Goal: Check status: Check status

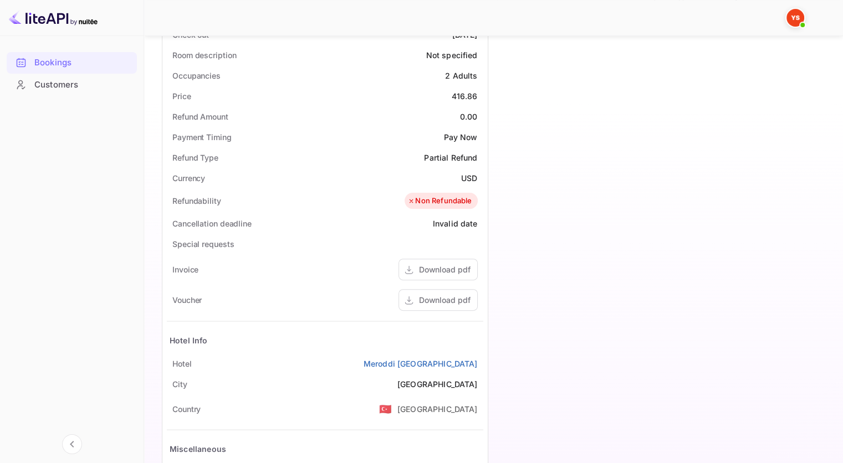
scroll to position [297, 0]
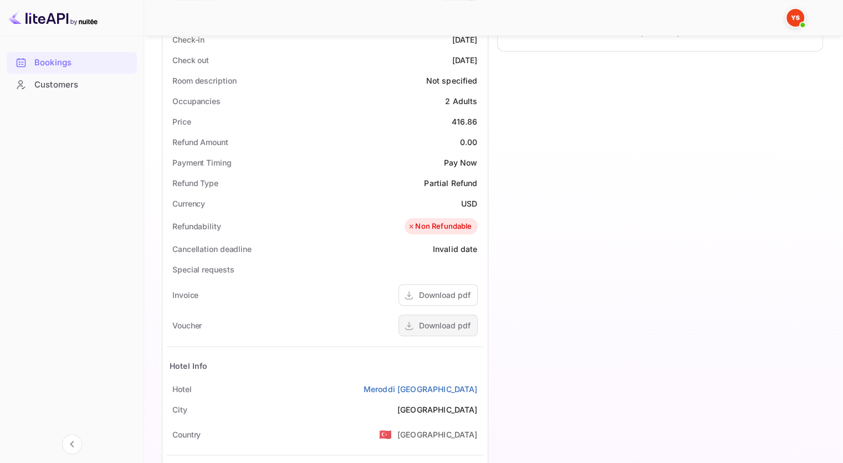
click at [428, 325] on div "Download pdf" at bounding box center [445, 326] width 52 height 12
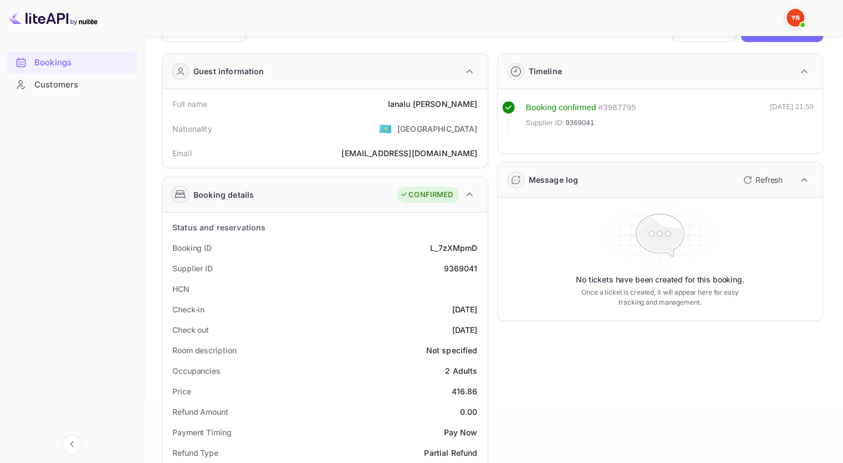
scroll to position [0, 0]
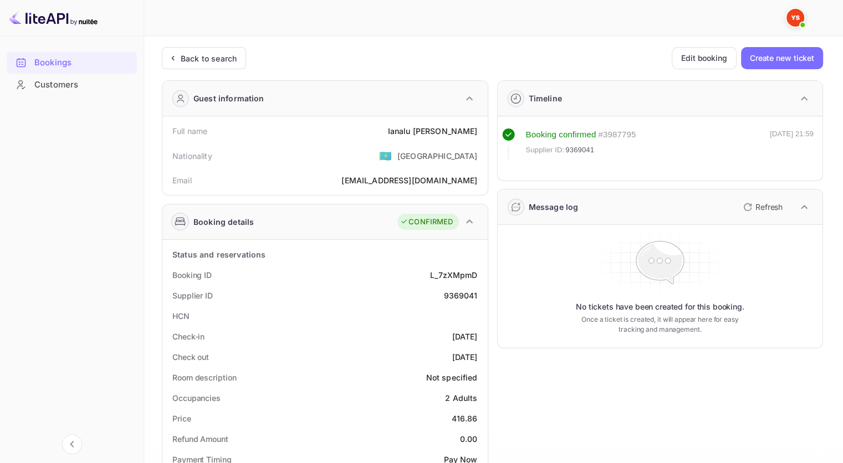
click at [584, 148] on span "9369041" at bounding box center [579, 150] width 29 height 11
copy span "9369041"
click at [458, 131] on div "Ianalu Malkova" at bounding box center [432, 131] width 90 height 12
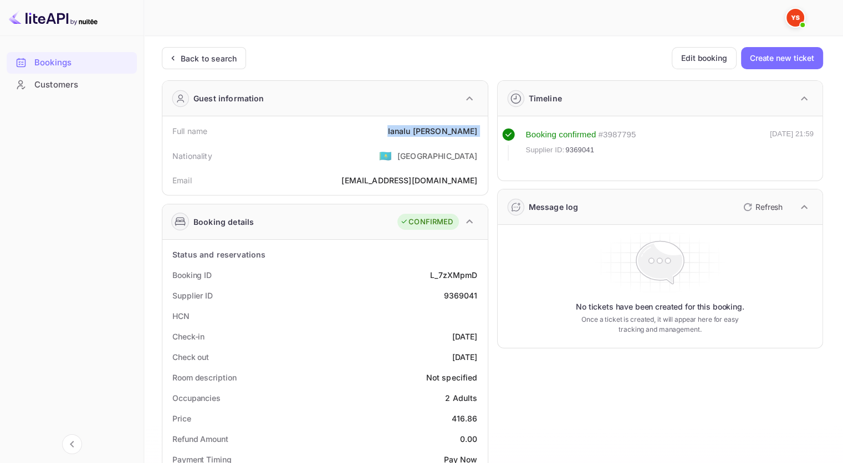
click at [458, 131] on div "Ianalu Malkova" at bounding box center [432, 131] width 90 height 12
copy div "Ianalu Malkova"
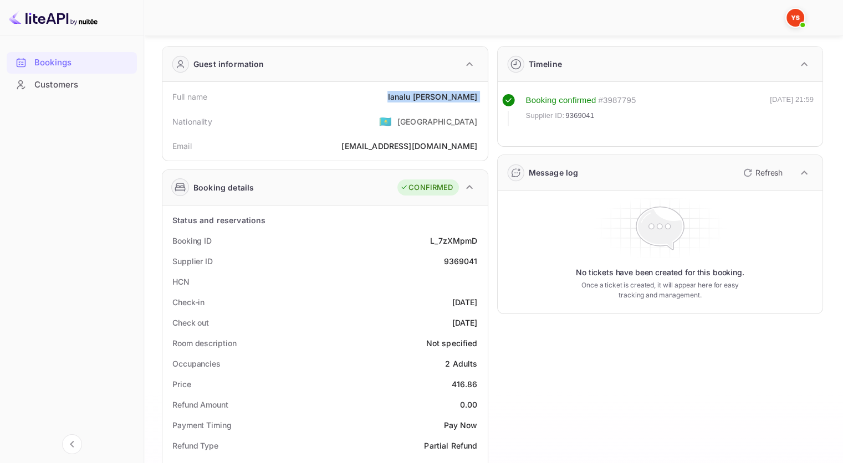
scroll to position [111, 0]
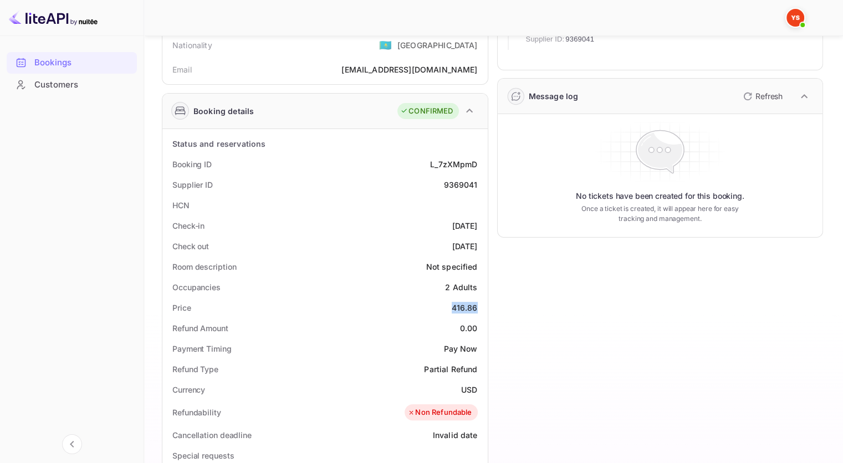
drag, startPoint x: 454, startPoint y: 305, endPoint x: 480, endPoint y: 301, distance: 26.9
click at [480, 301] on div "Price 416.86" at bounding box center [325, 307] width 316 height 20
copy div "416.86"
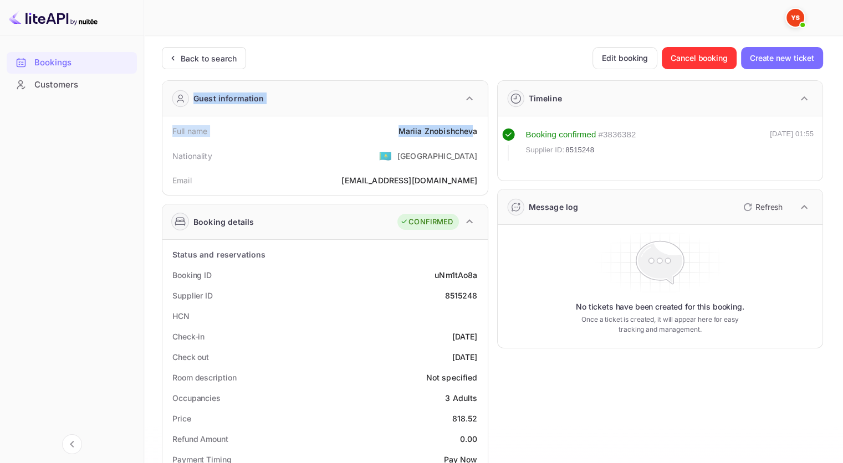
drag, startPoint x: 399, startPoint y: 131, endPoint x: 476, endPoint y: 133, distance: 77.0
click at [424, 55] on div "Back to search Edit booking Cancel booking Create new ticket" at bounding box center [492, 58] width 661 height 22
click at [473, 297] on div "8515248" at bounding box center [460, 296] width 33 height 12
copy div "8515248"
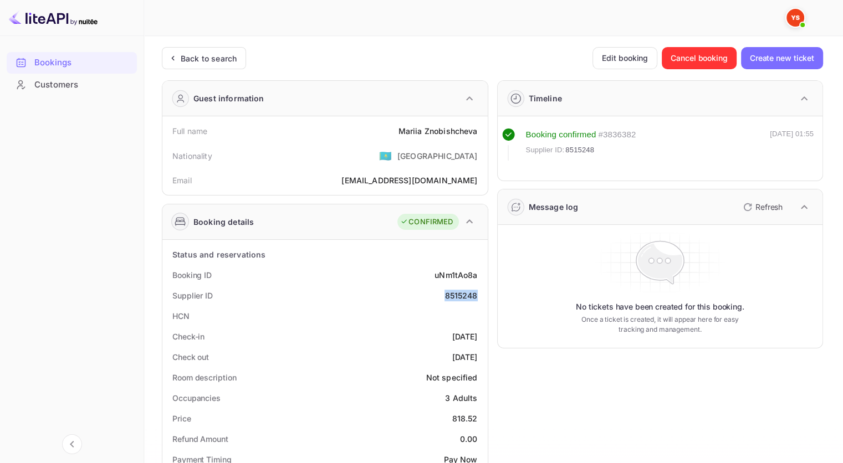
copy div "8515248"
drag, startPoint x: 480, startPoint y: 129, endPoint x: 392, endPoint y: 137, distance: 88.5
click at [392, 137] on div "Full name [PERSON_NAME]" at bounding box center [325, 131] width 316 height 20
copy div "[PERSON_NAME]"
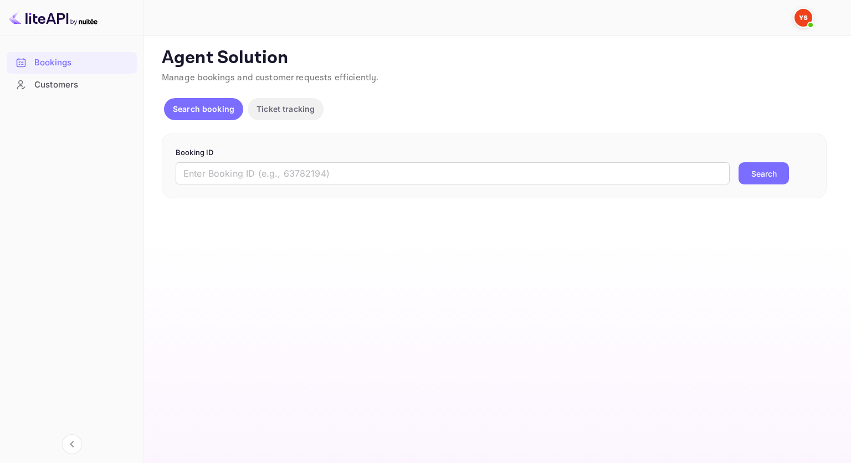
click at [326, 160] on form "Booking ID ​ Search" at bounding box center [494, 166] width 637 height 38
click at [327, 164] on input "text" at bounding box center [453, 173] width 554 height 22
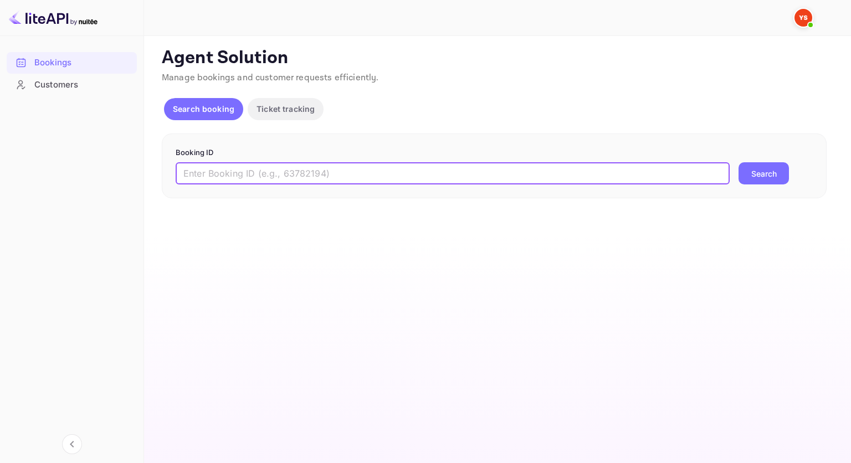
paste input "9369550"
type input "9369550"
click at [742, 174] on button "Search" at bounding box center [763, 173] width 50 height 22
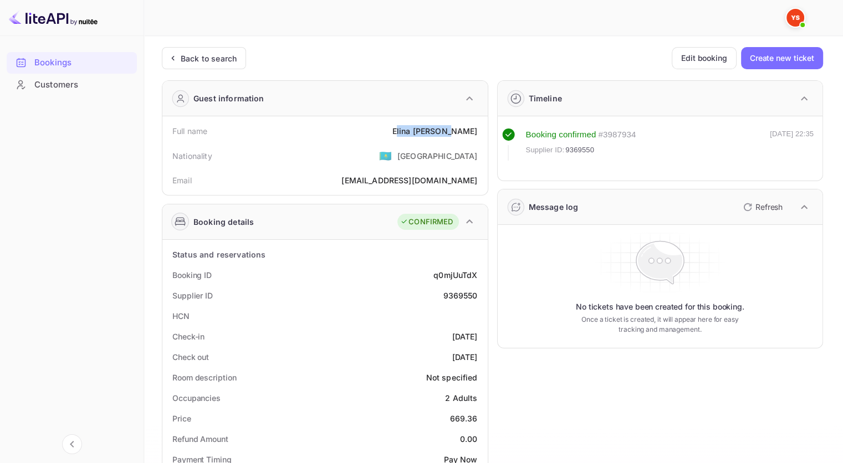
drag, startPoint x: 423, startPoint y: 131, endPoint x: 469, endPoint y: 131, distance: 46.0
click at [469, 131] on div "Elina Zaretskaya" at bounding box center [434, 131] width 85 height 12
click at [480, 140] on div "Full name Elina Zaretskaya" at bounding box center [325, 131] width 316 height 20
click at [475, 132] on div "Elina Zaretskaya" at bounding box center [434, 131] width 85 height 12
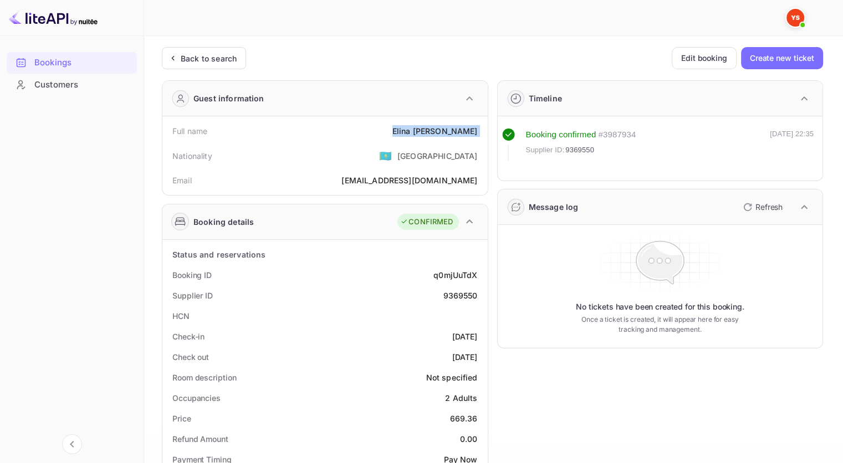
click at [475, 132] on div "Elina Zaretskaya" at bounding box center [434, 131] width 85 height 12
copy div "Elina Zaretskaya"
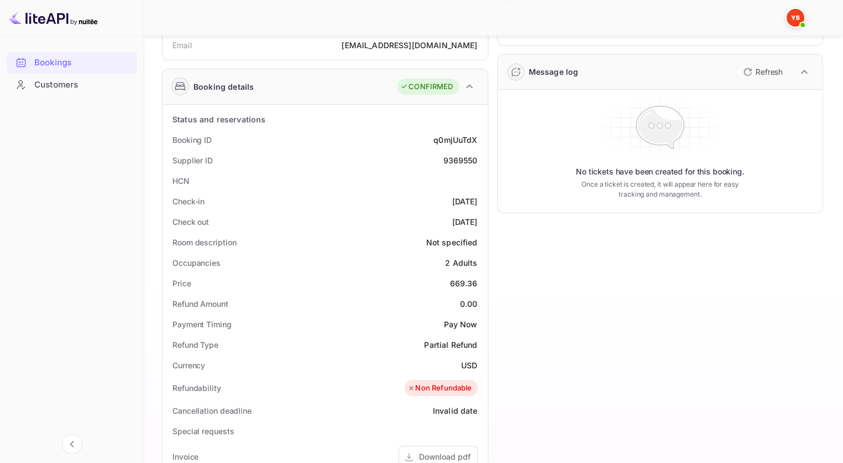
scroll to position [222, 0]
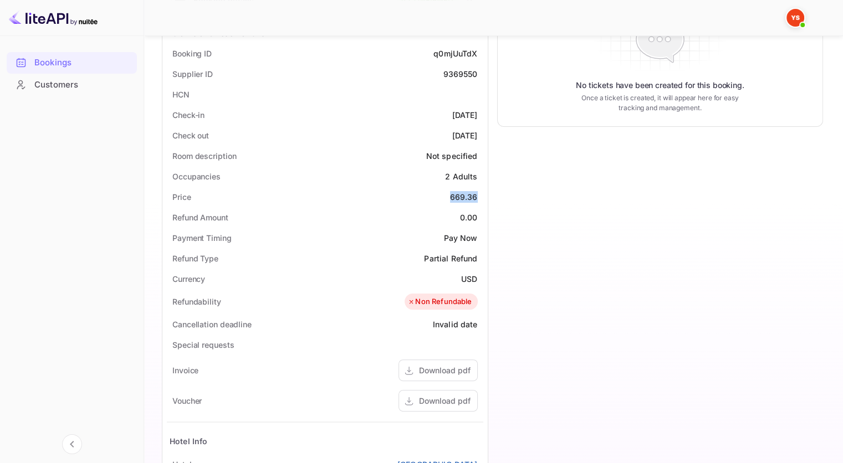
drag, startPoint x: 452, startPoint y: 196, endPoint x: 475, endPoint y: 196, distance: 23.8
click at [475, 196] on div "669.36" at bounding box center [464, 197] width 28 height 12
copy div "669.36"
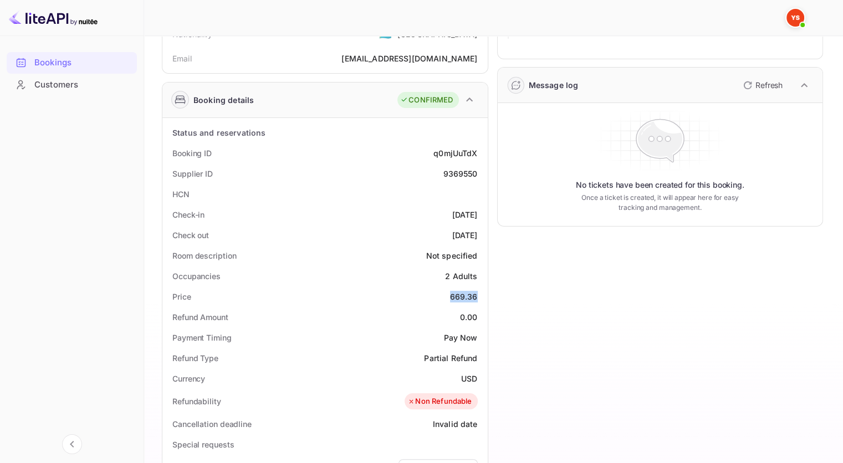
scroll to position [0, 0]
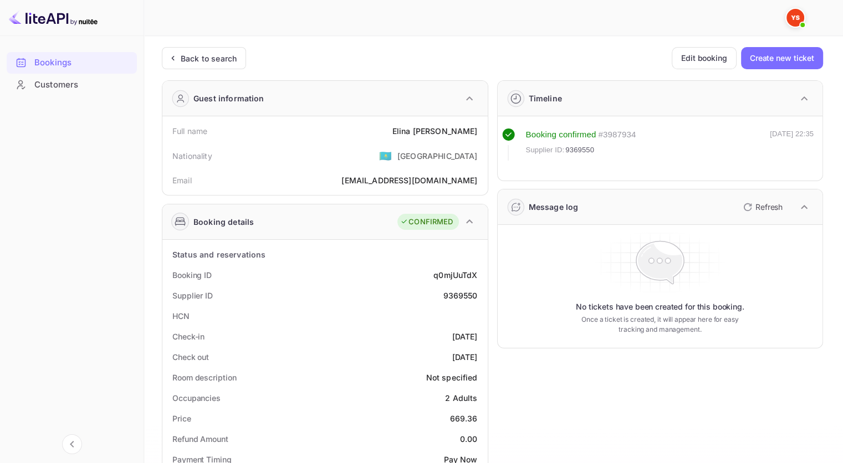
click at [459, 295] on div "9369550" at bounding box center [460, 296] width 34 height 12
copy div "9369550"
